Goal: Information Seeking & Learning: Learn about a topic

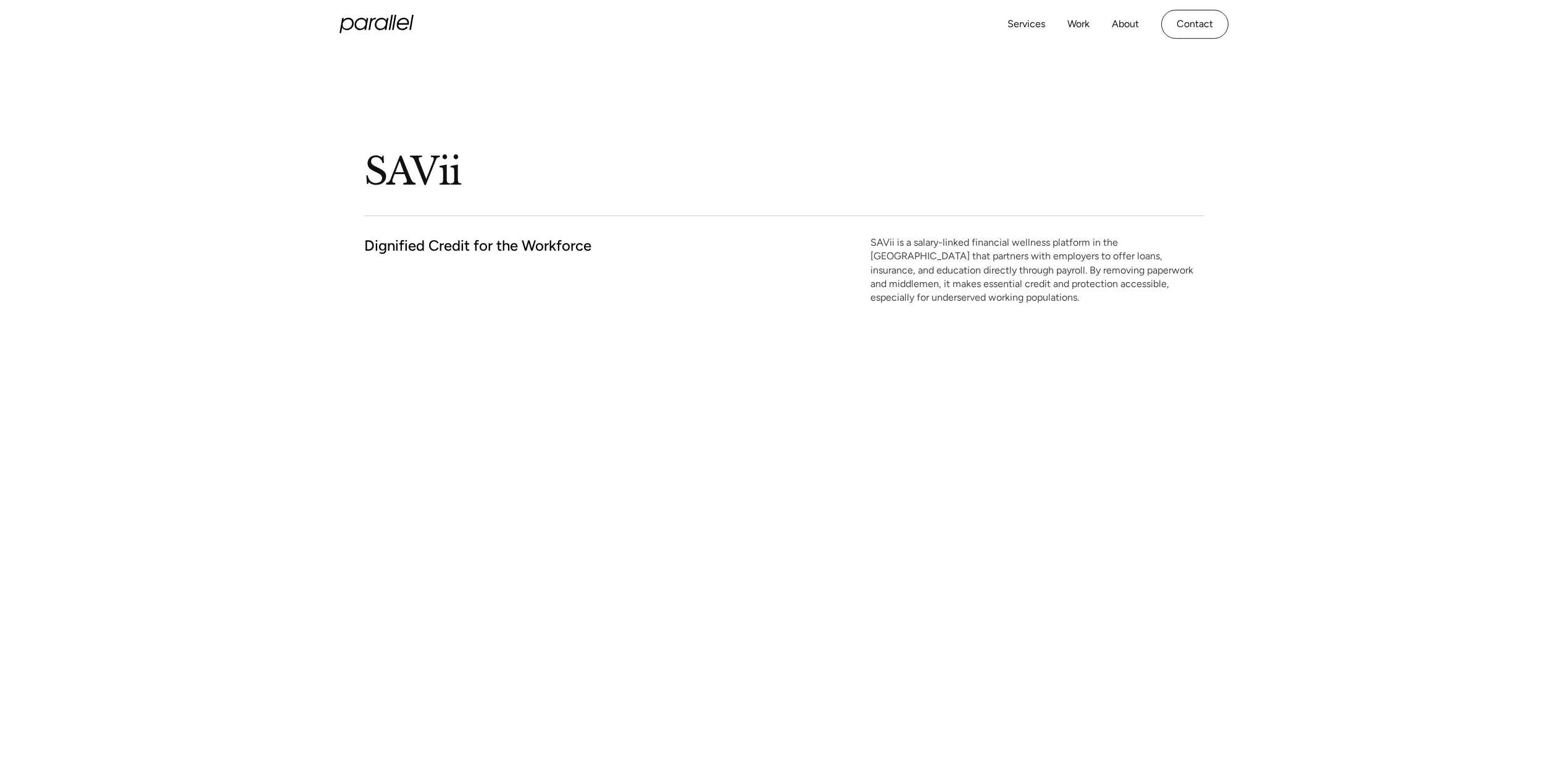
click at [380, 20] on icon "home" at bounding box center [376, 24] width 74 height 18
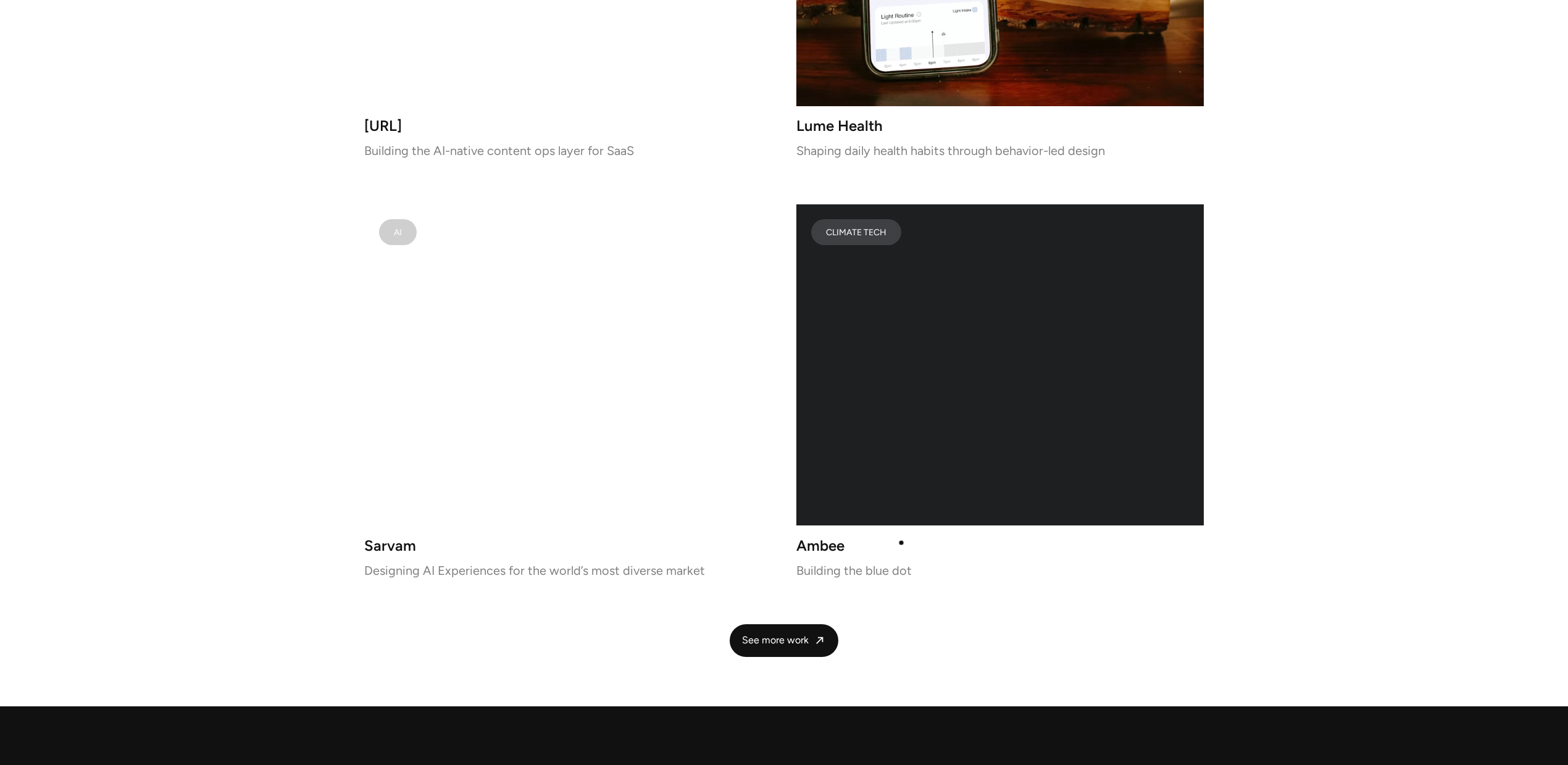
scroll to position [2379, 0]
click at [794, 628] on link "See more work" at bounding box center [784, 639] width 109 height 32
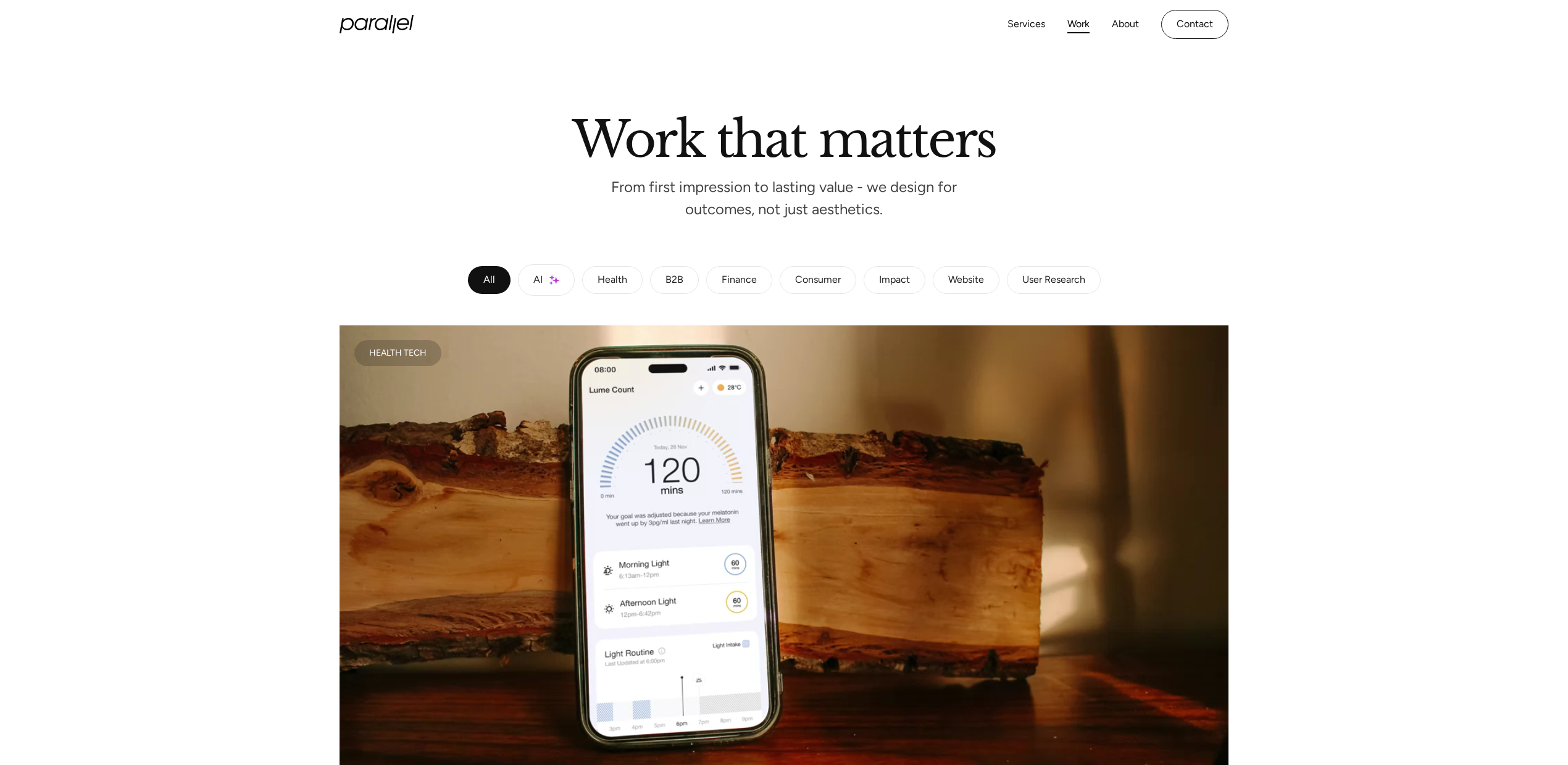
scroll to position [29, 0]
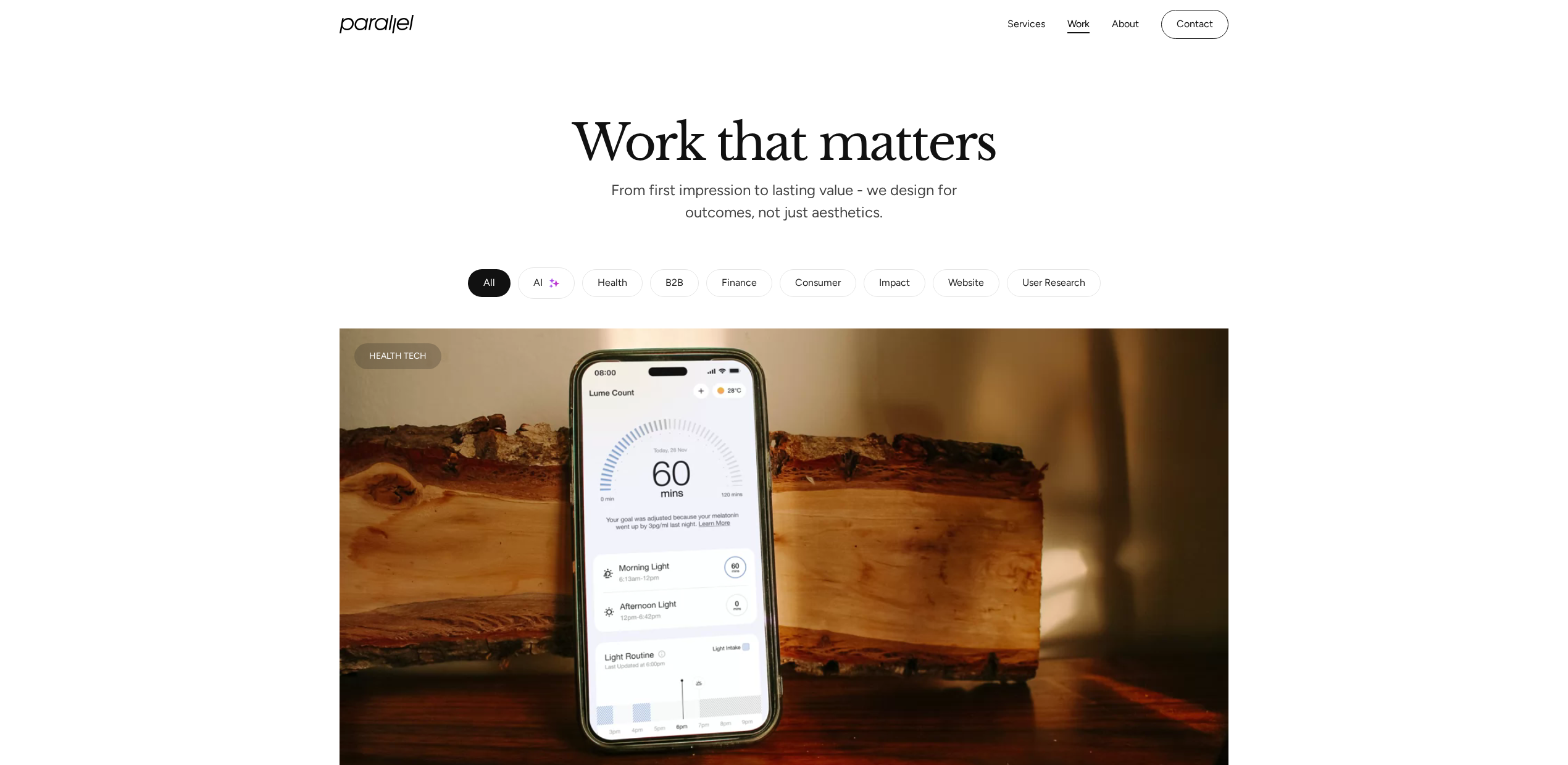
click at [752, 282] on div "Finance" at bounding box center [739, 283] width 35 height 7
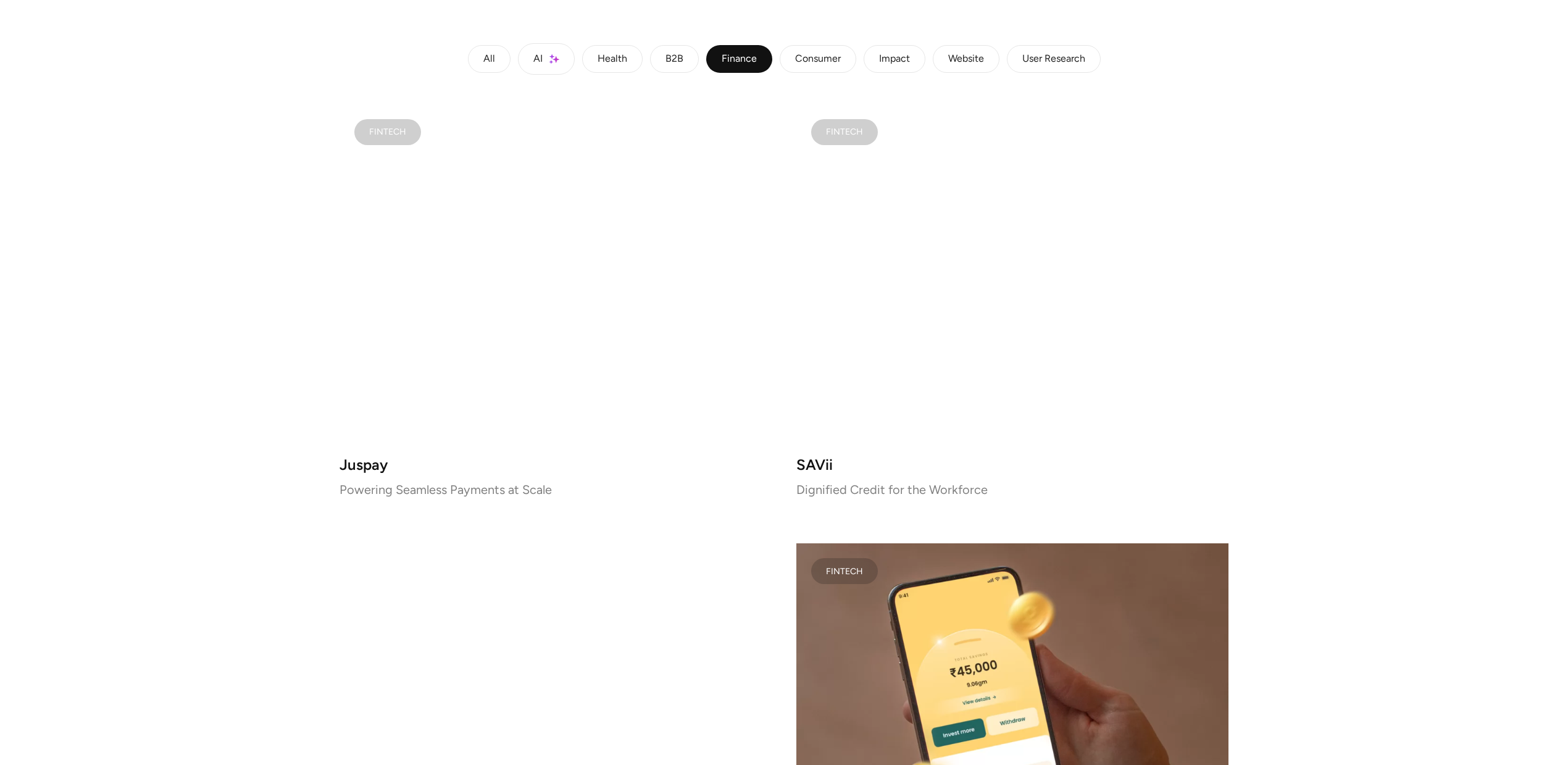
scroll to position [0, 0]
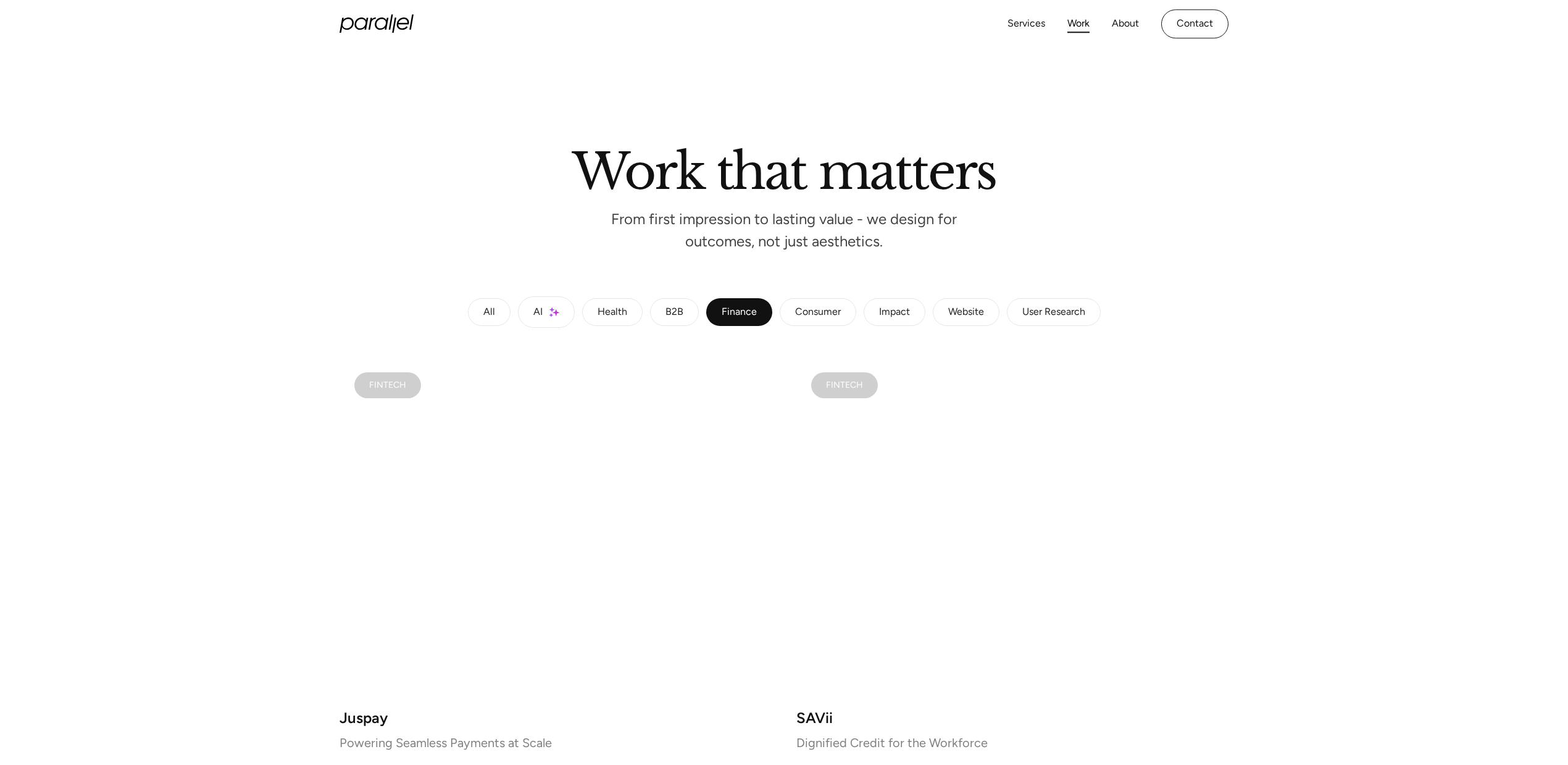
click at [810, 314] on div "Consumer" at bounding box center [818, 313] width 46 height 7
click at [885, 312] on div "Impact" at bounding box center [894, 313] width 30 height 7
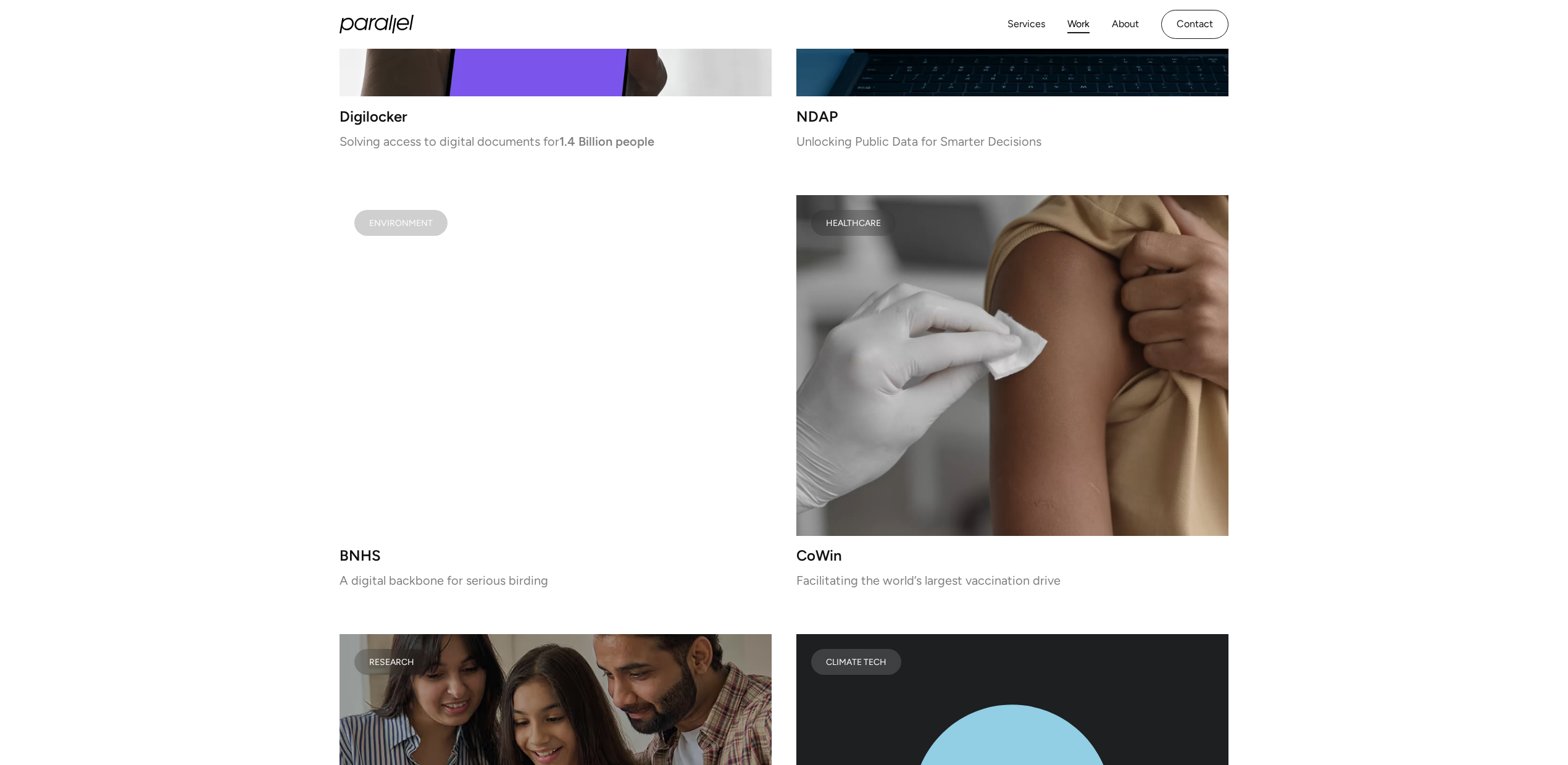
scroll to position [361, 0]
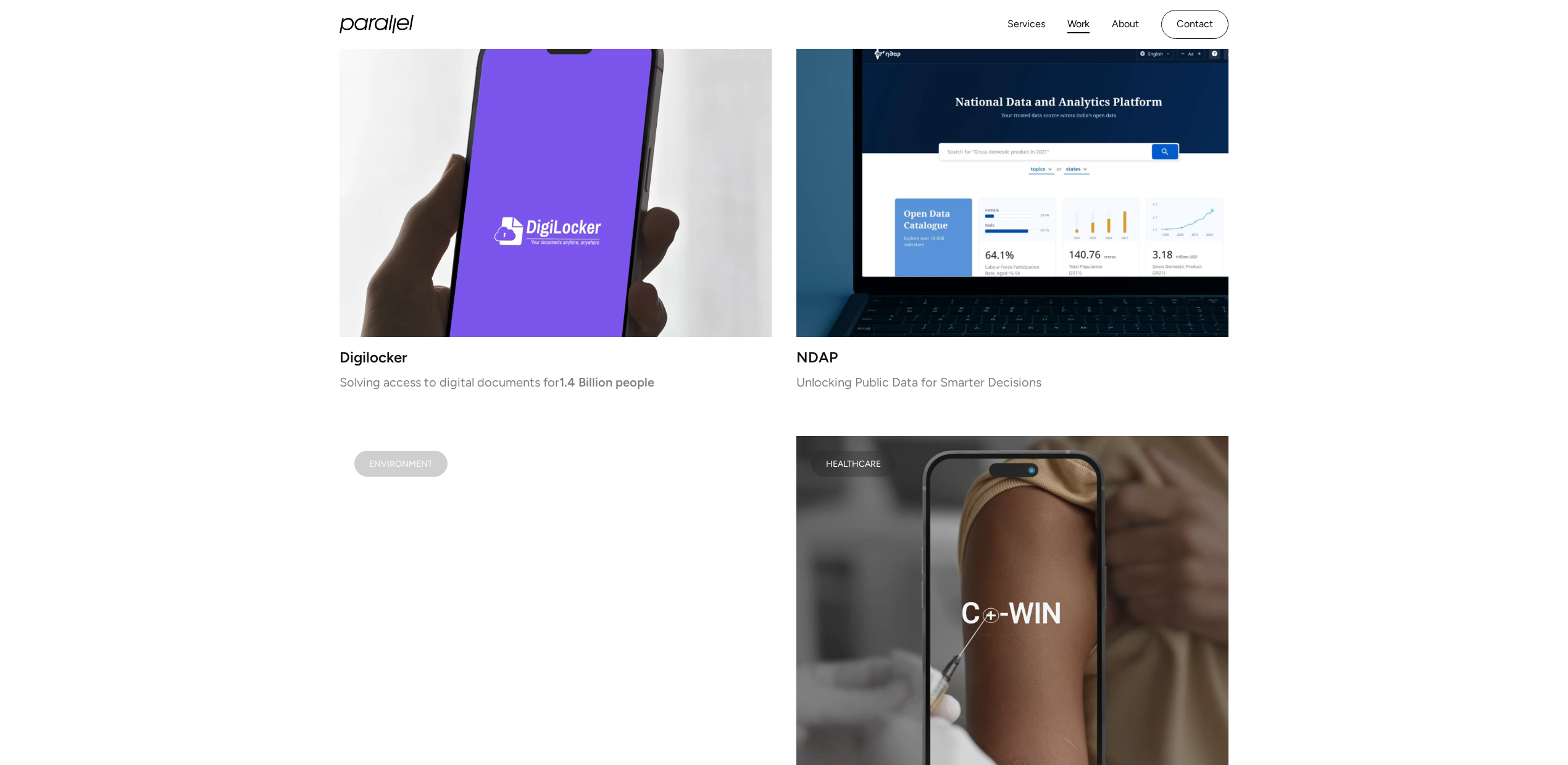
click at [491, 519] on video at bounding box center [555, 606] width 433 height 341
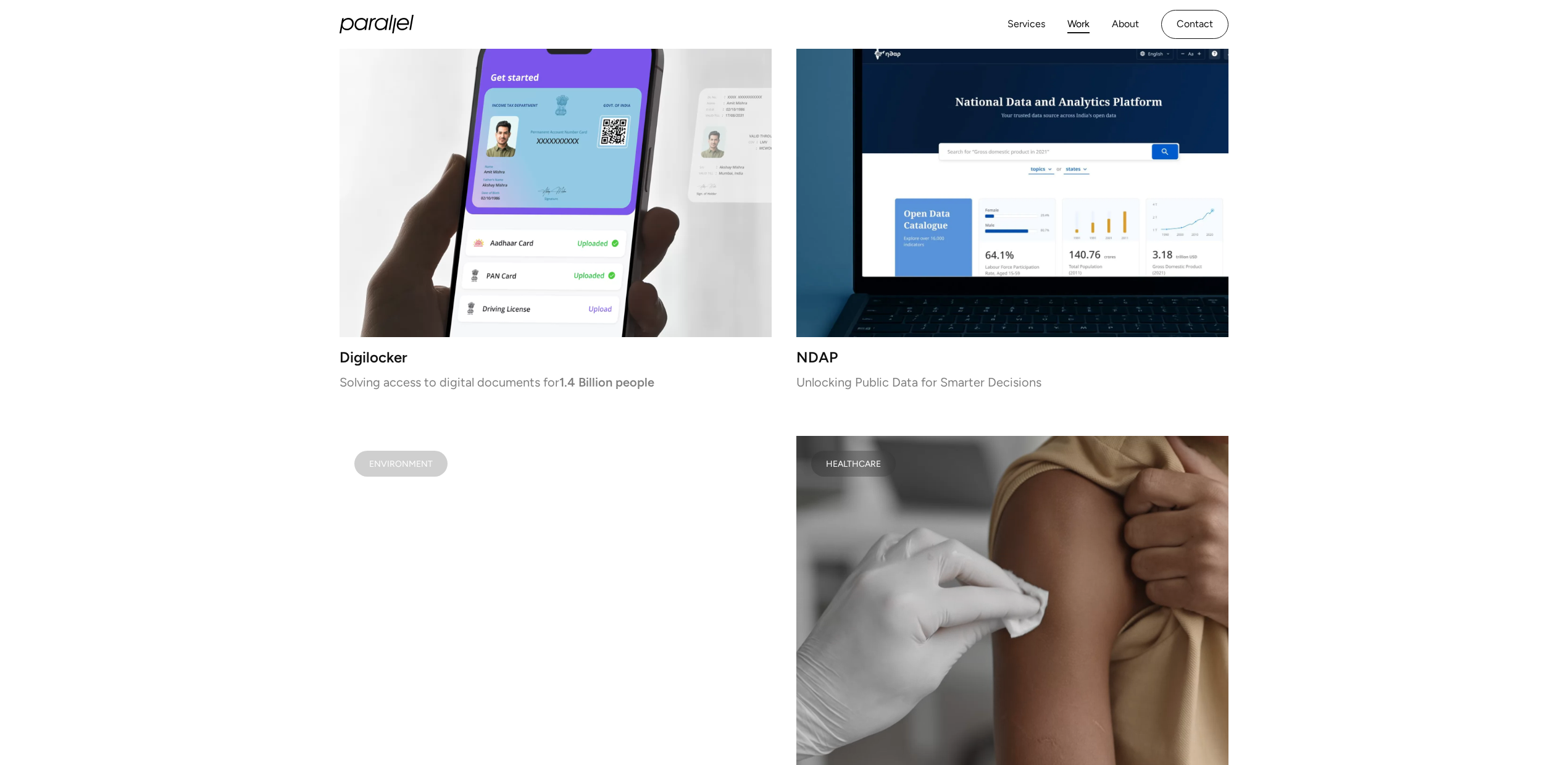
scroll to position [0, 0]
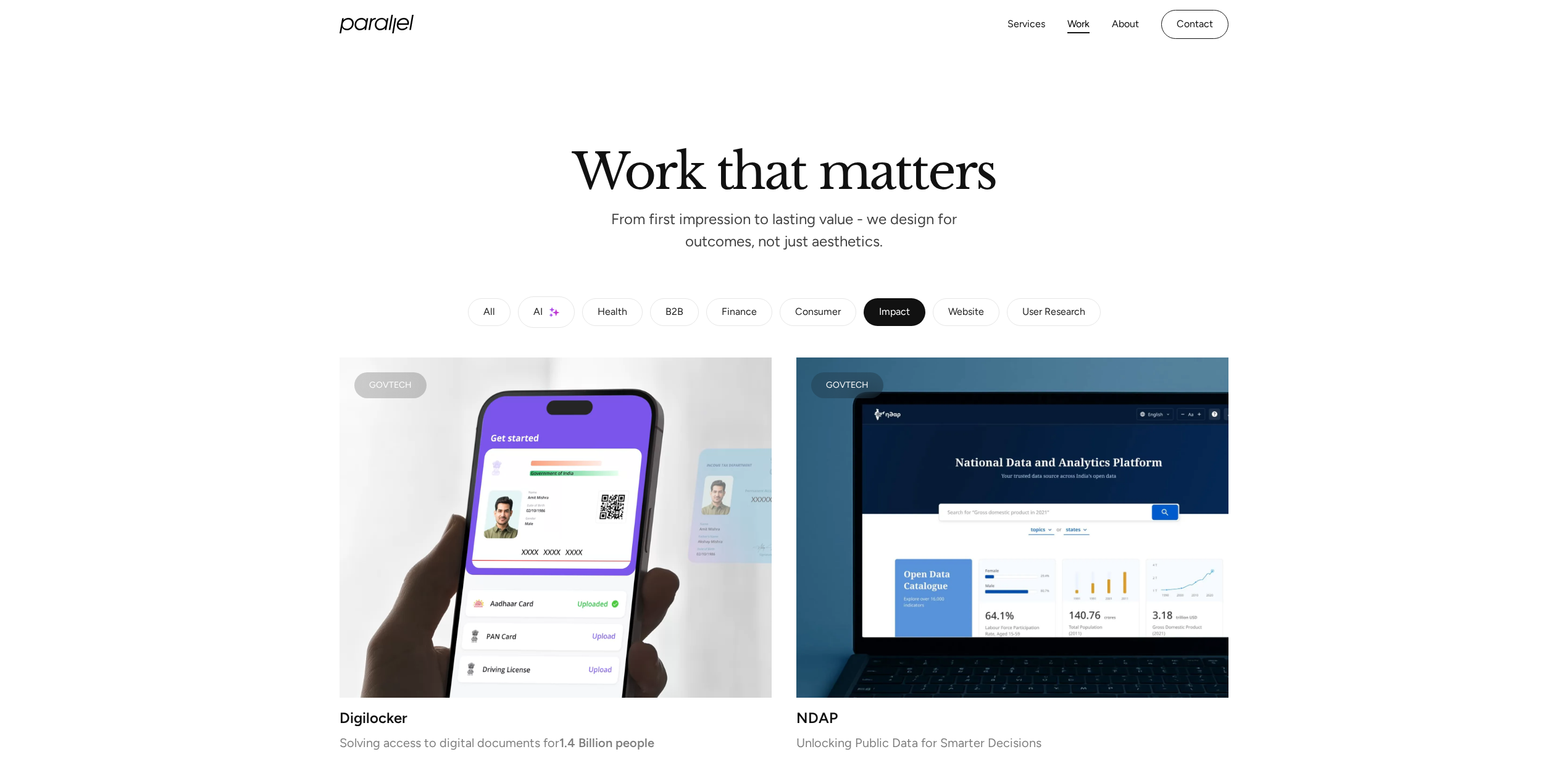
click at [483, 309] on div "All" at bounding box center [489, 313] width 12 height 7
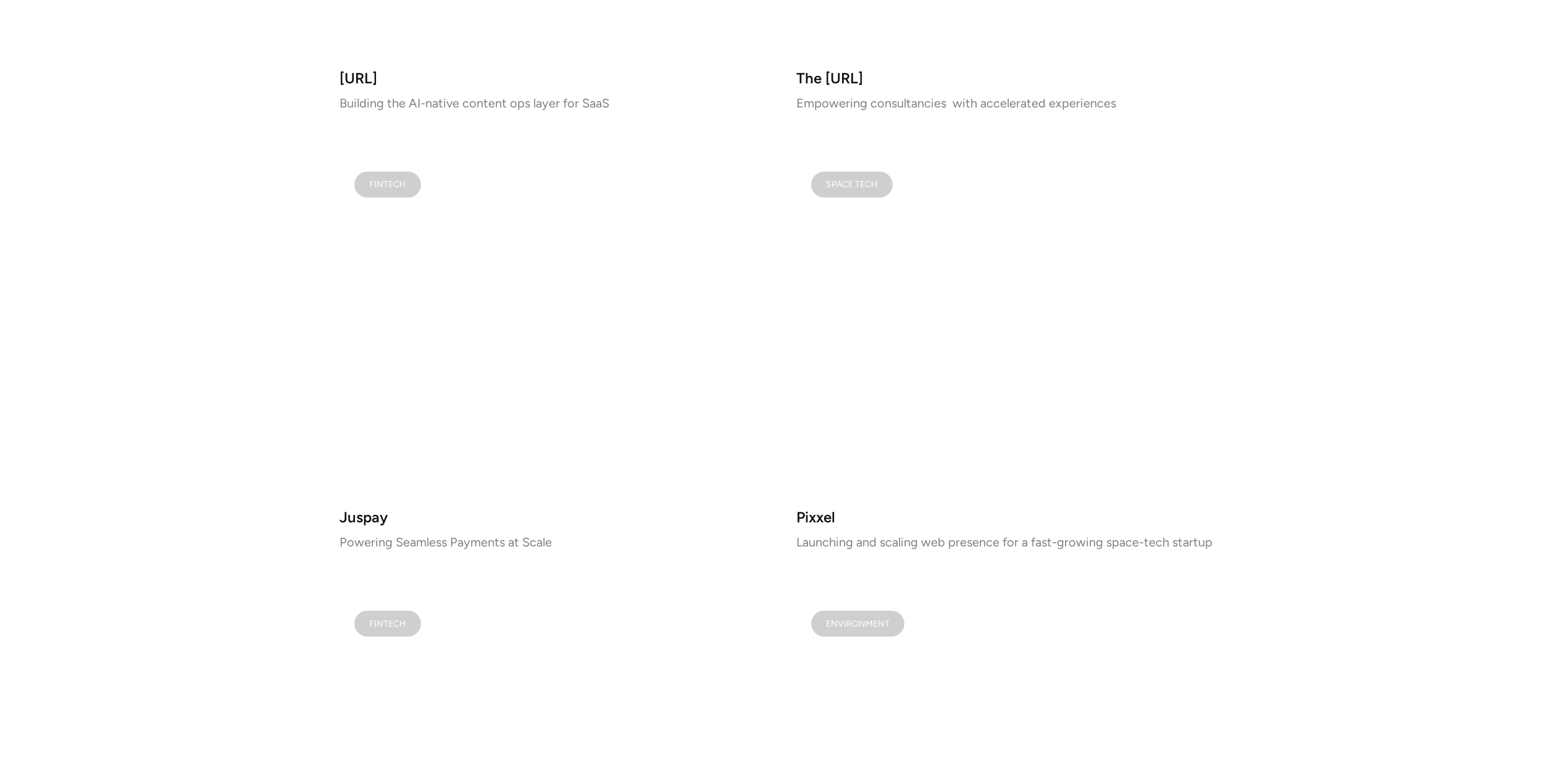
scroll to position [1185, 0]
click at [1094, 330] on video at bounding box center [1012, 325] width 433 height 341
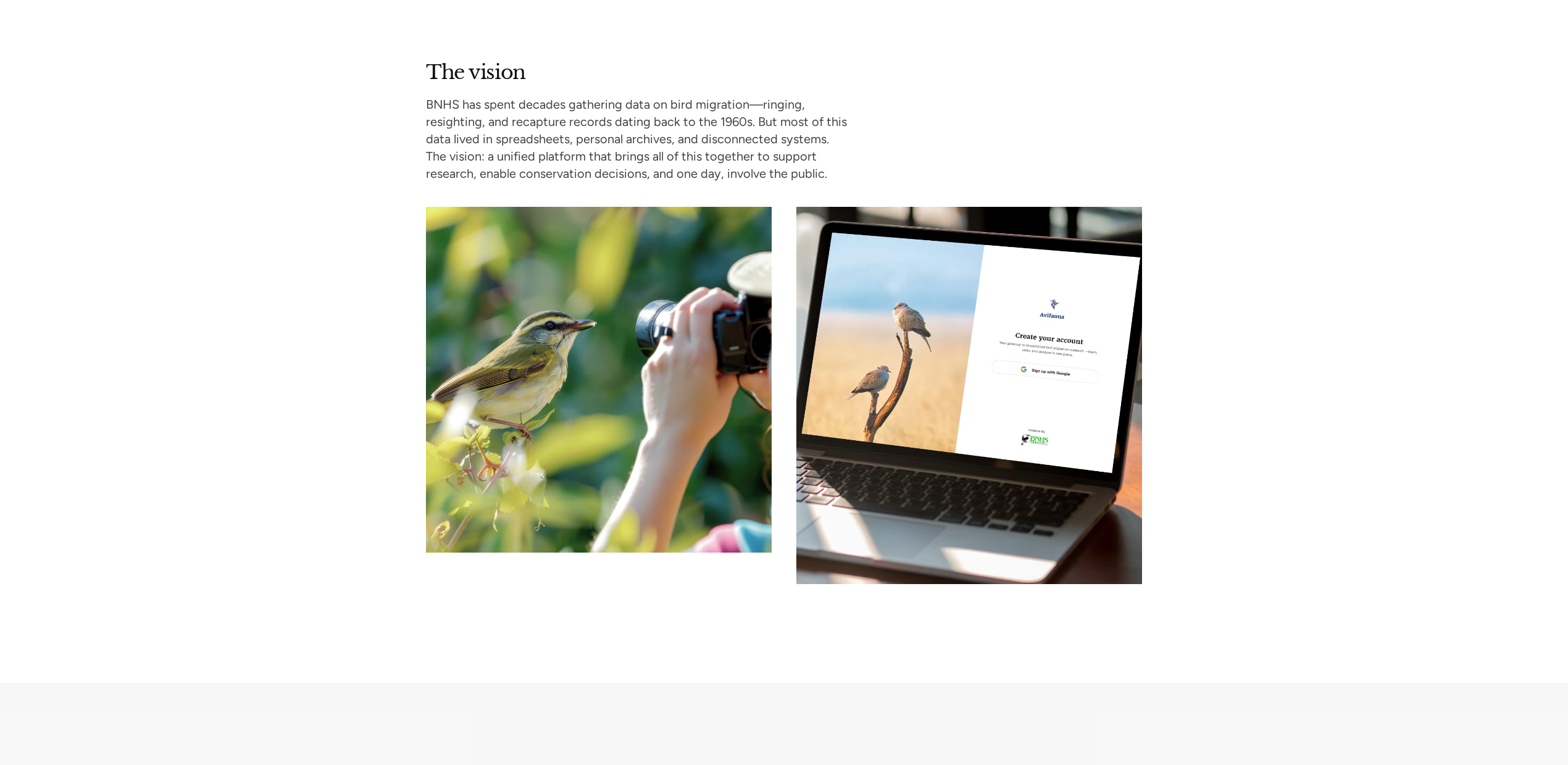
scroll to position [1018, 0]
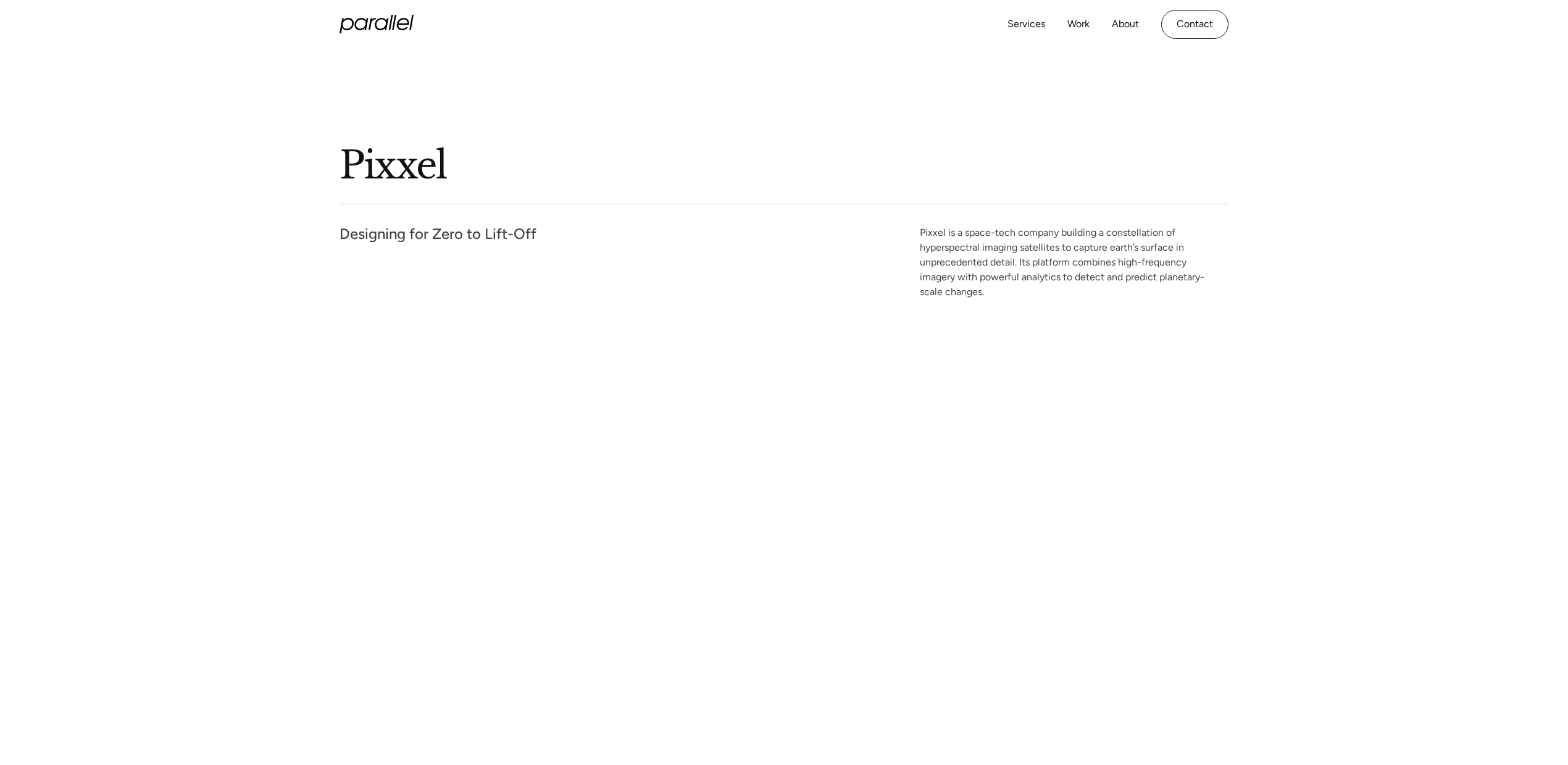
click at [369, 20] on icon "home" at bounding box center [376, 24] width 74 height 18
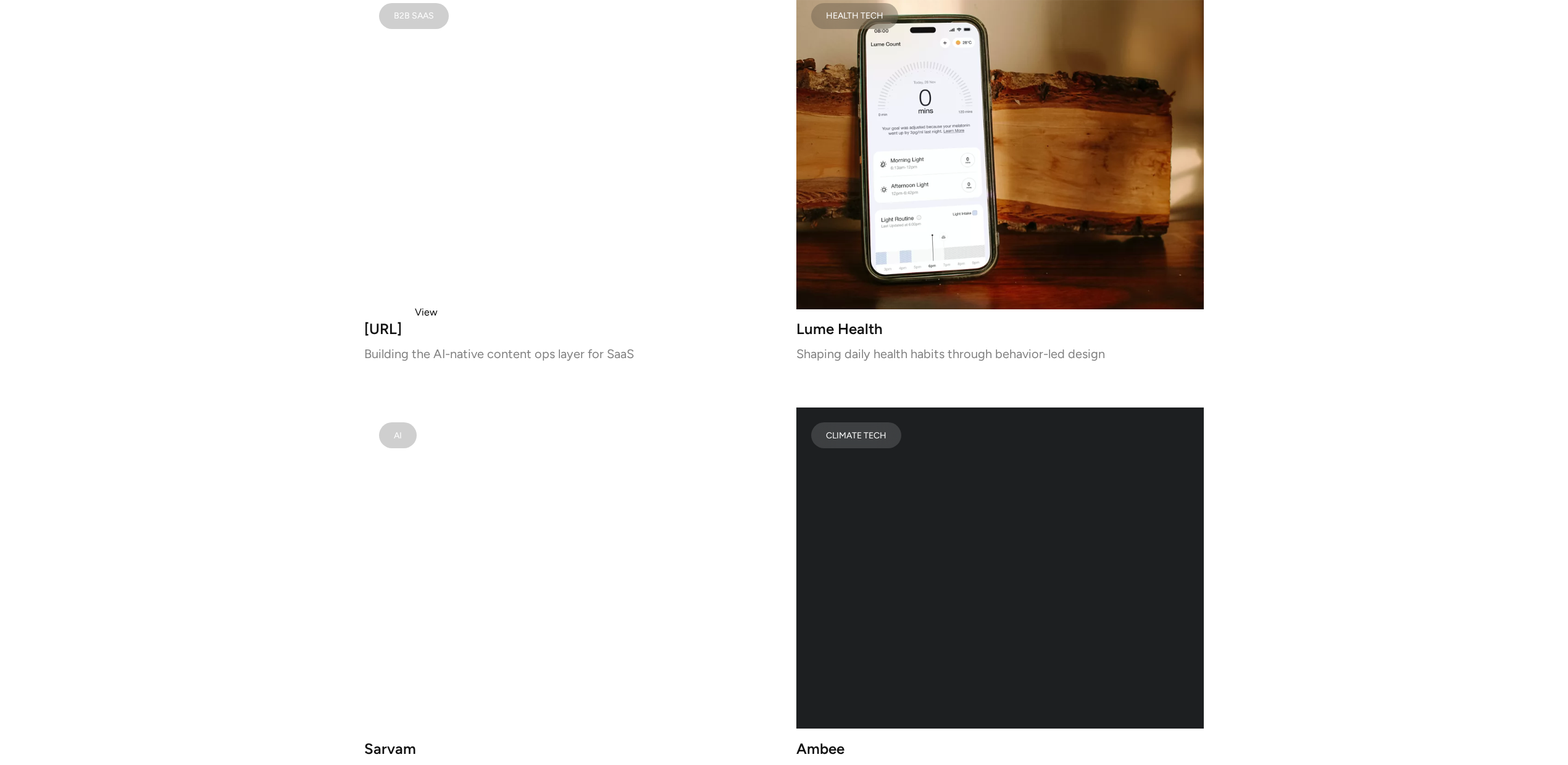
scroll to position [2658, 0]
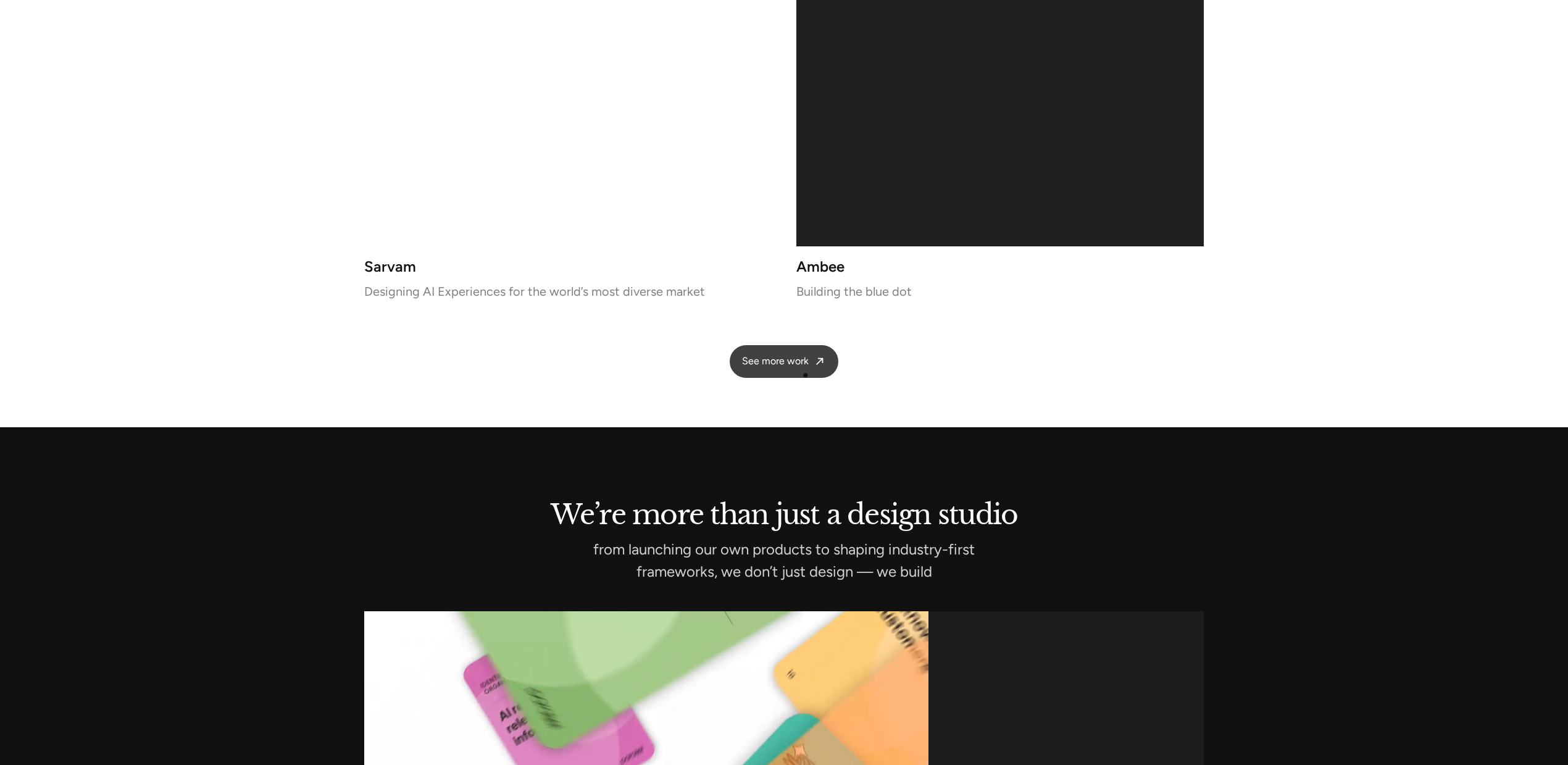
click at [814, 374] on link "See more work" at bounding box center [784, 361] width 109 height 32
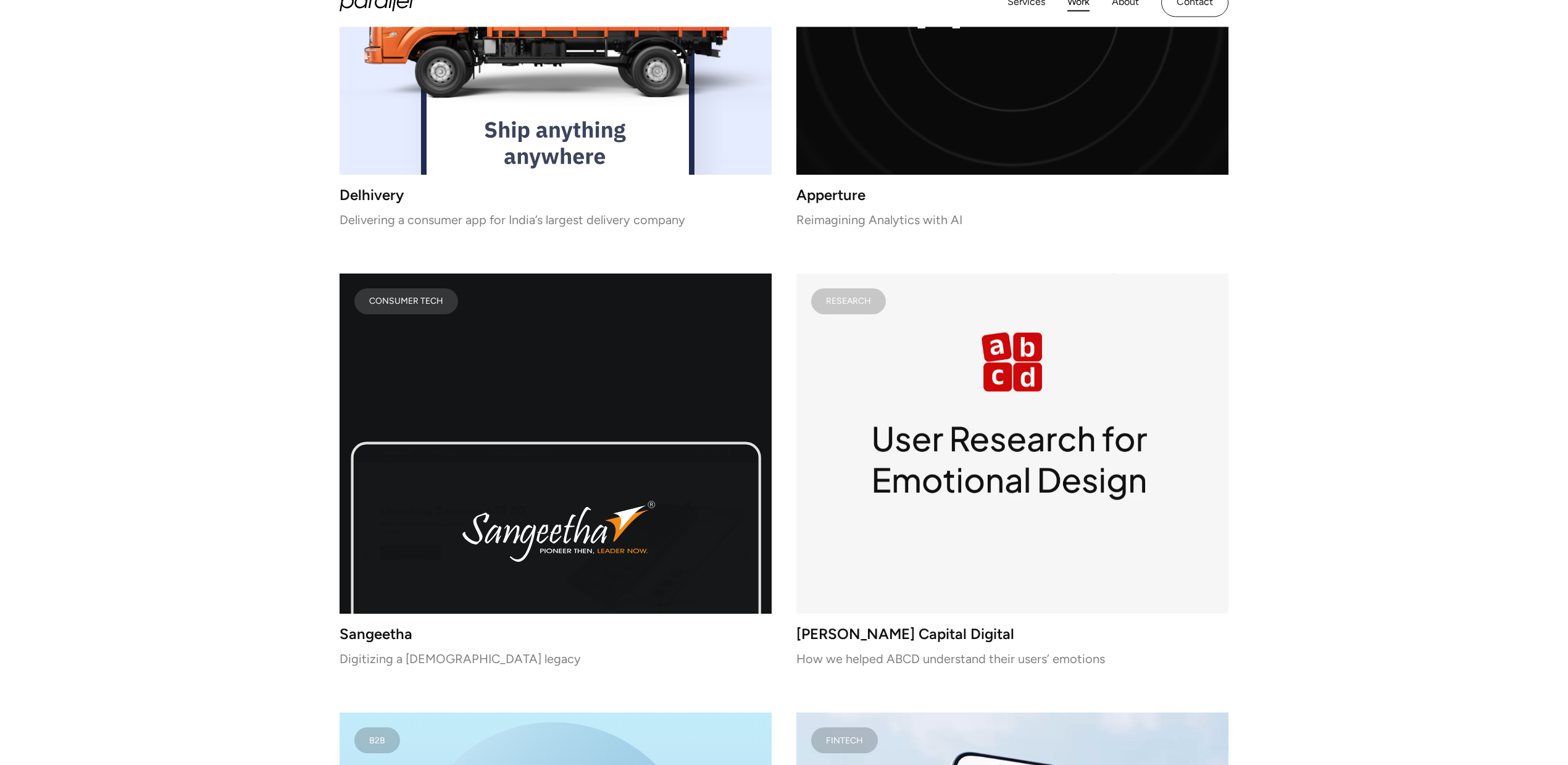
scroll to position [5870, 0]
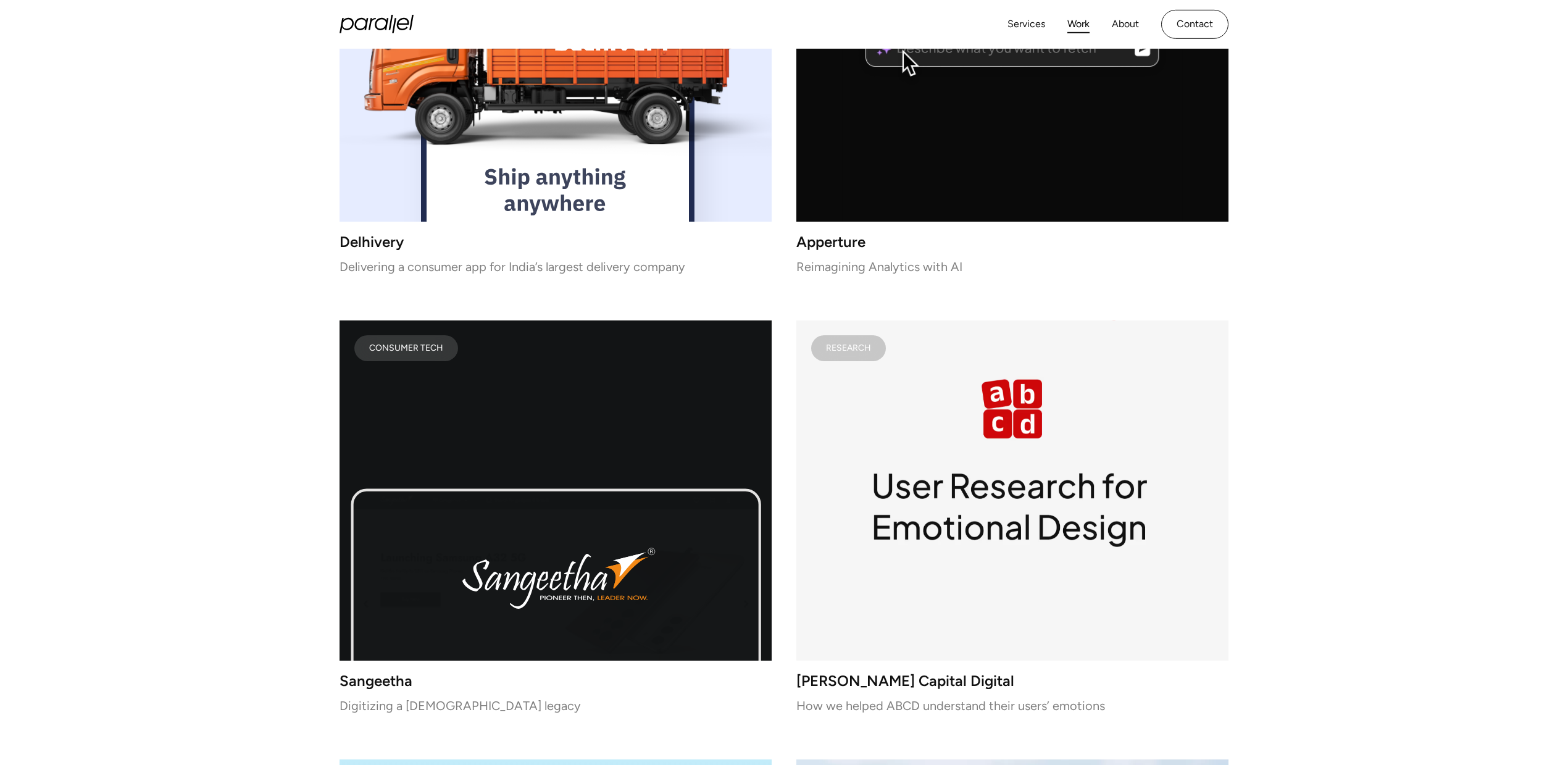
click at [937, 184] on icon "lottie-animation-container" at bounding box center [1031, 78] width 410 height 435
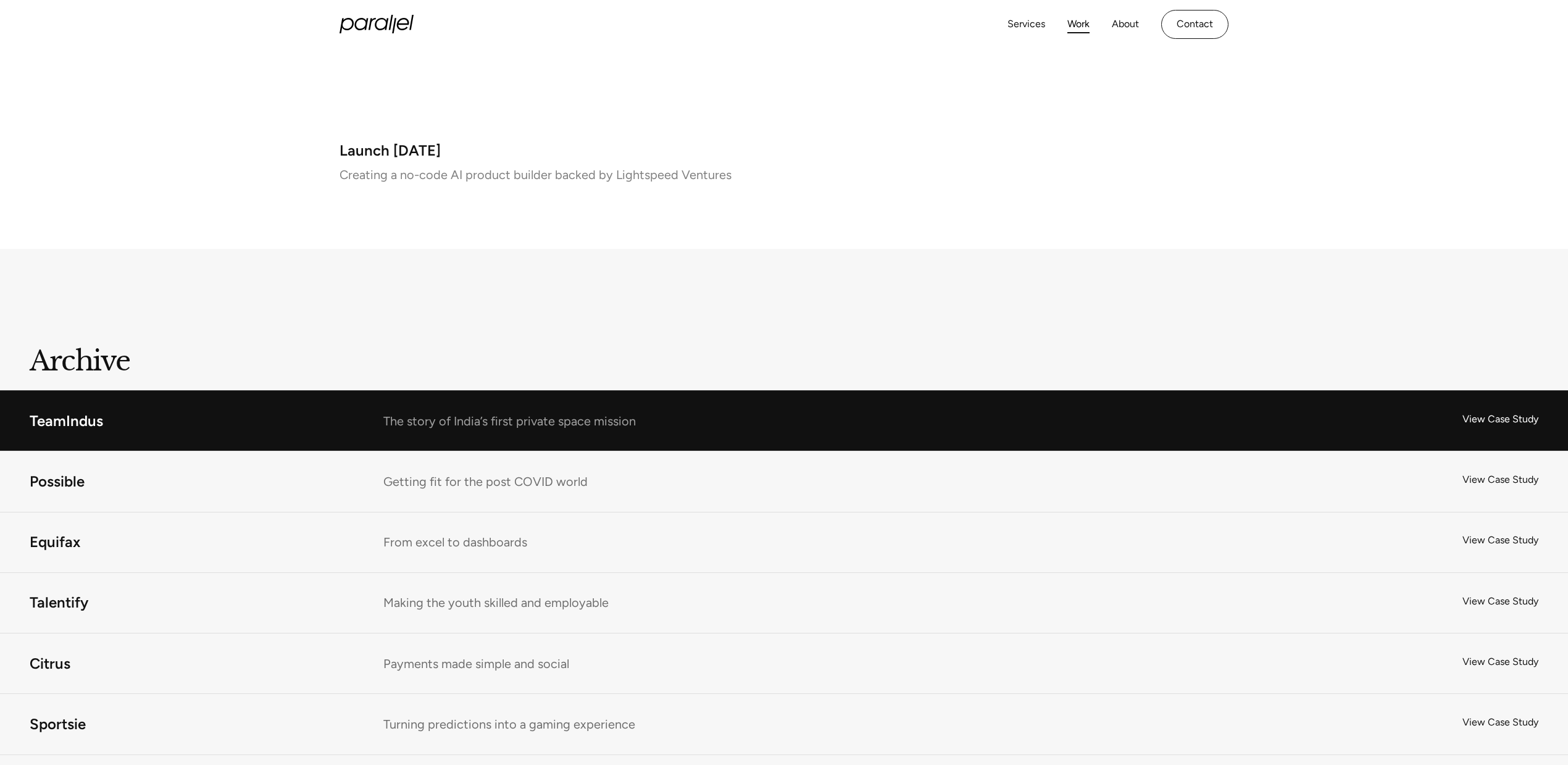
scroll to position [7712, 0]
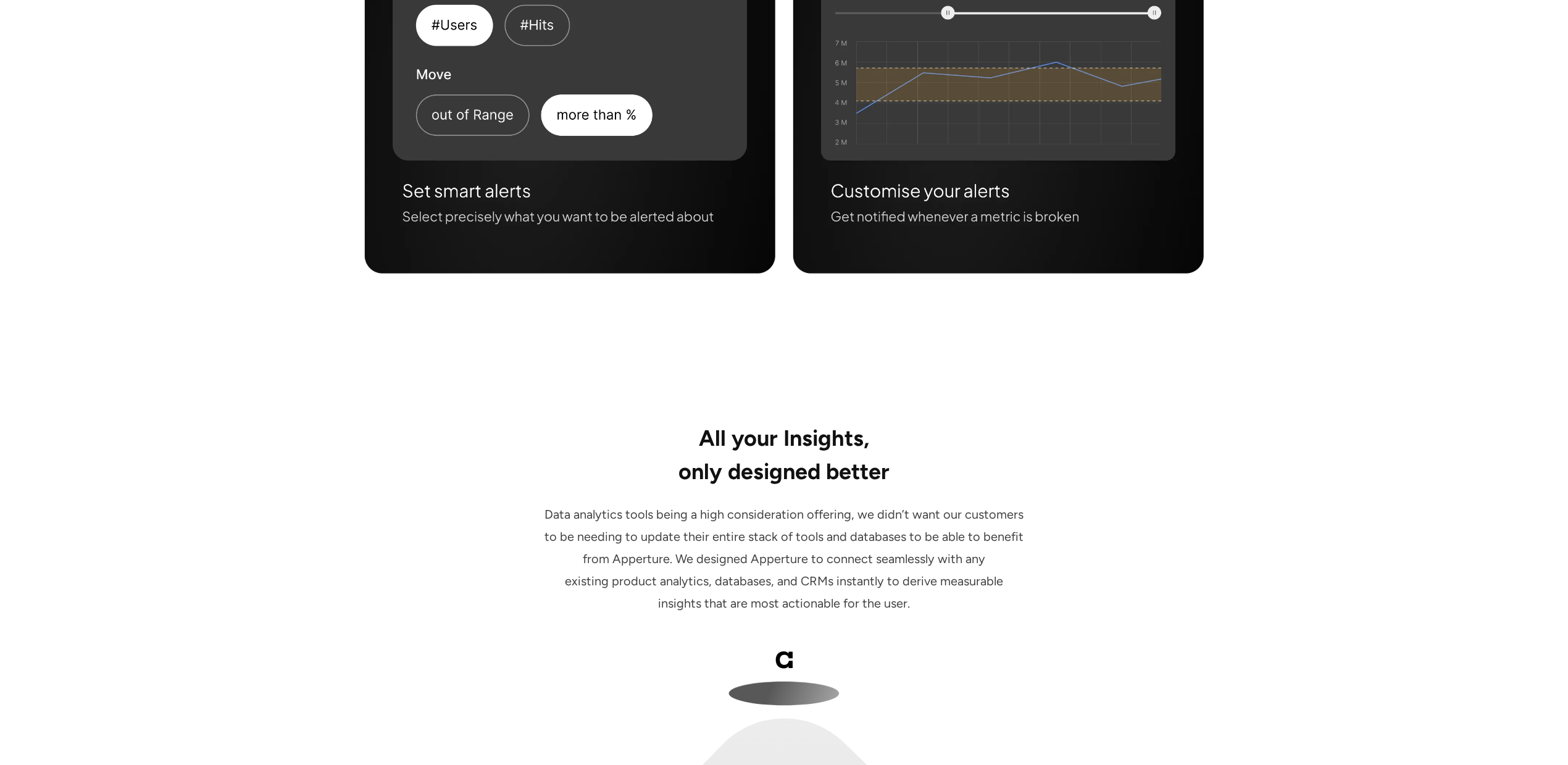
scroll to position [4590, 0]
